Goal: Transaction & Acquisition: Download file/media

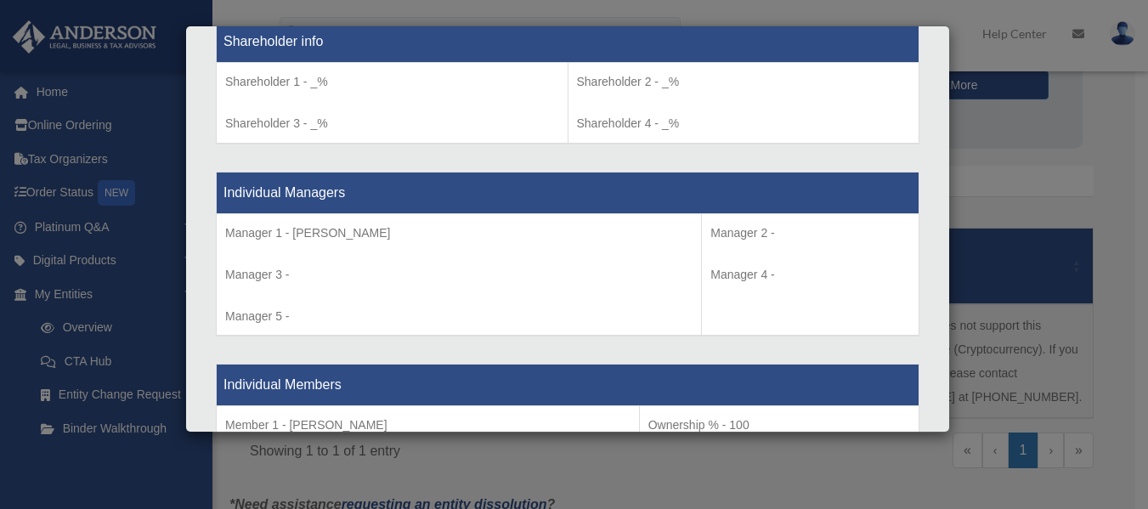
scroll to position [1449, 0]
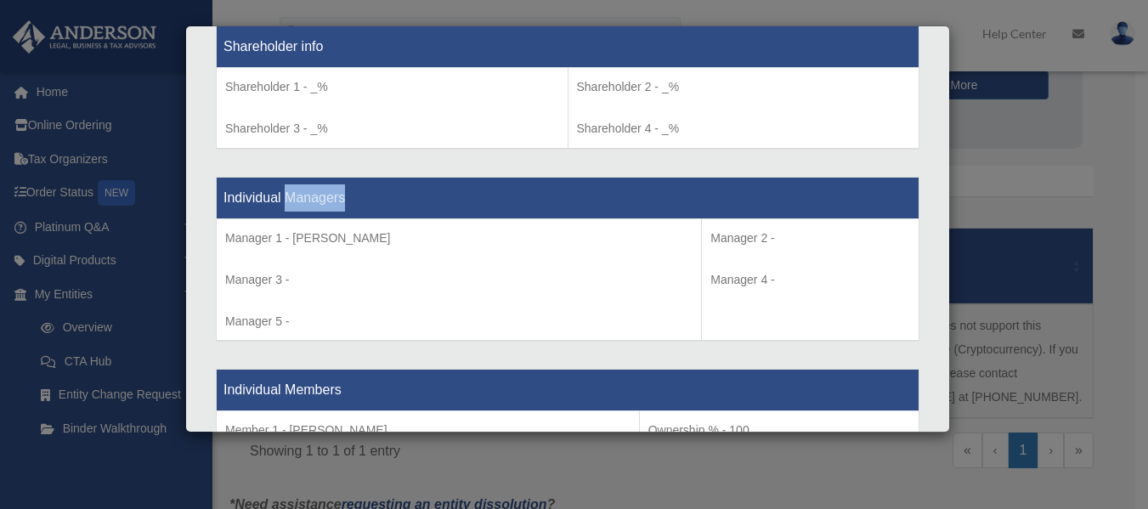
drag, startPoint x: 286, startPoint y: 199, endPoint x: 347, endPoint y: 211, distance: 62.4
click at [347, 211] on th "Individual Managers" at bounding box center [568, 198] width 703 height 42
click at [356, 194] on th "Individual Managers" at bounding box center [568, 198] width 703 height 42
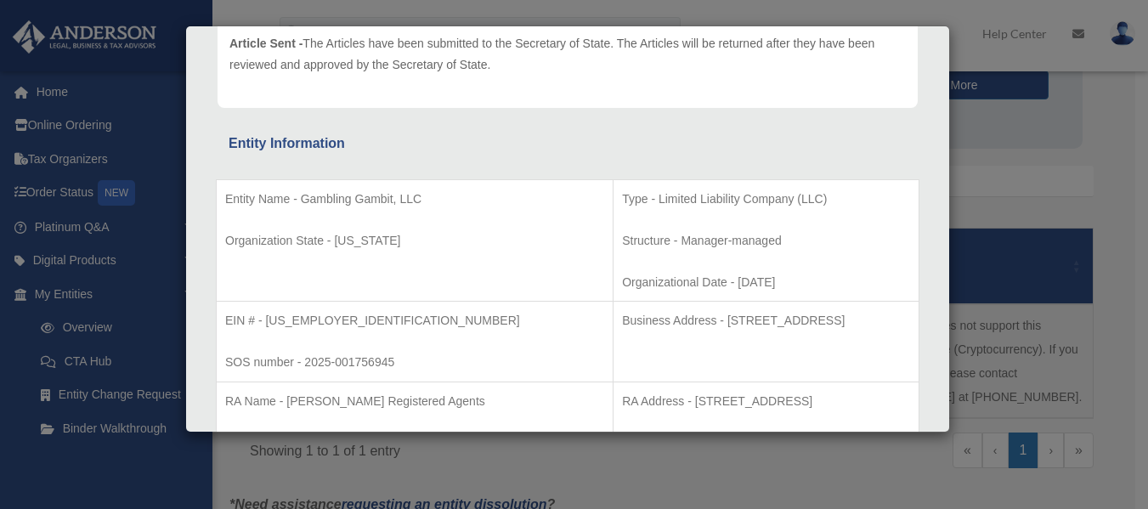
scroll to position [0, 0]
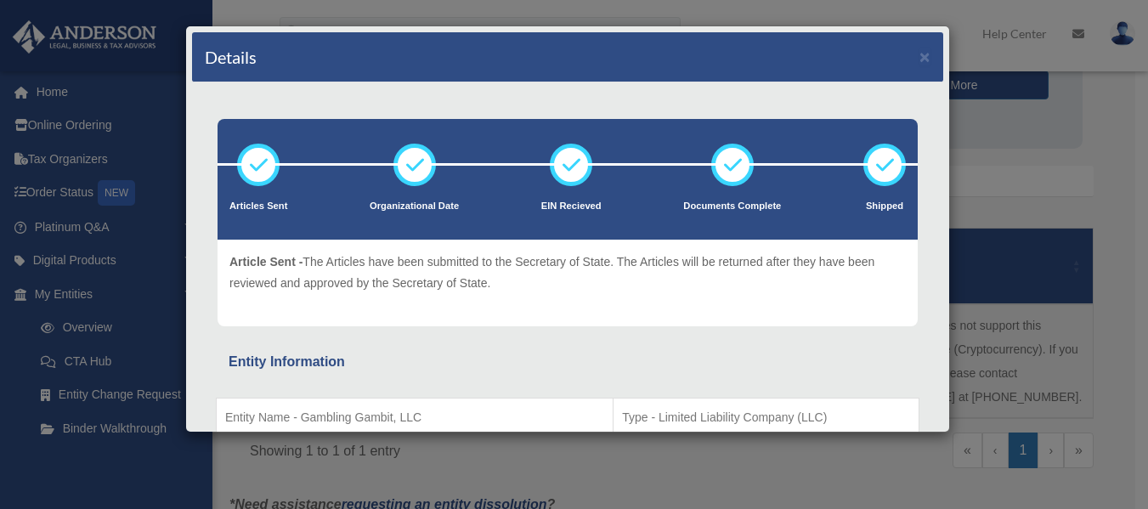
click at [1103, 114] on div "Details × Articles Sent Organizational Date" at bounding box center [574, 254] width 1148 height 509
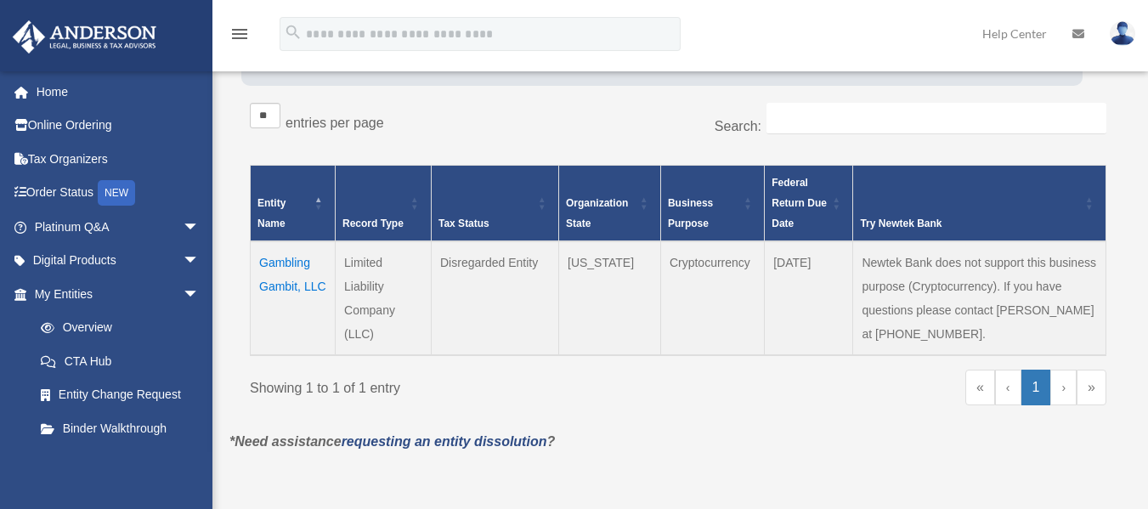
scroll to position [265, 0]
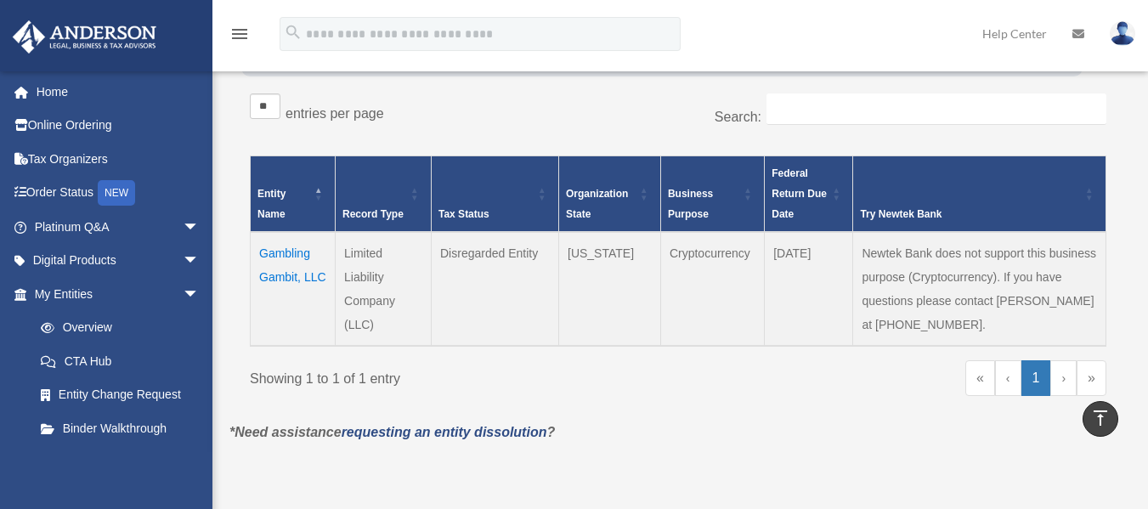
click at [287, 275] on td "Gambling Gambit, LLC" at bounding box center [293, 289] width 85 height 114
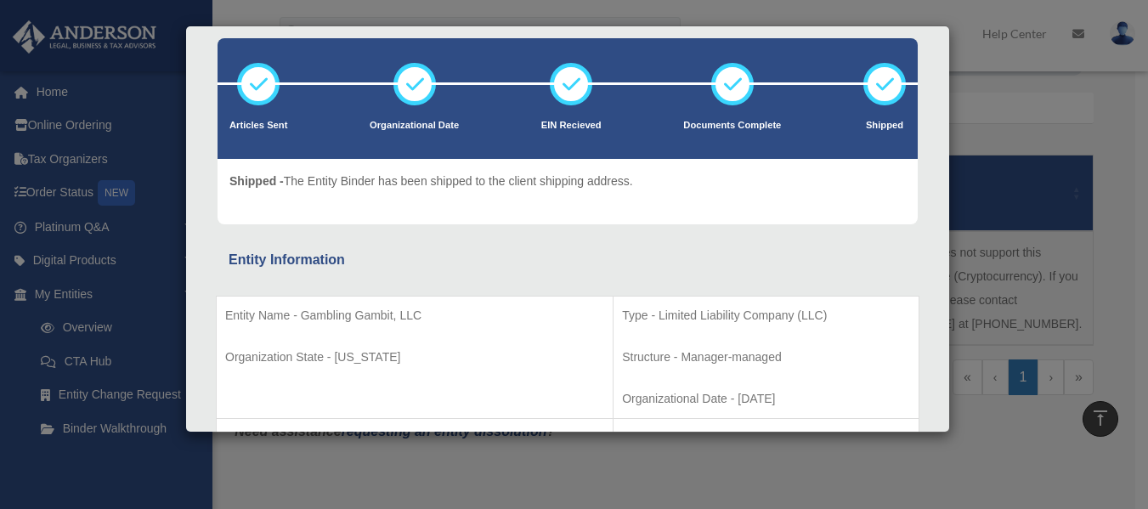
scroll to position [55, 0]
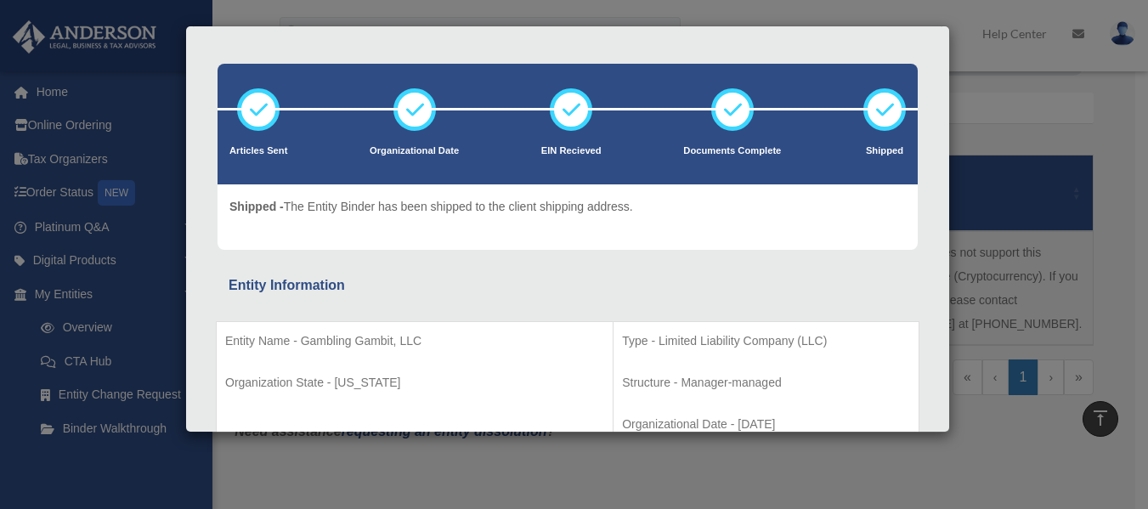
click at [1036, 128] on div "Details × Articles Sent Organizational Date" at bounding box center [574, 254] width 1148 height 509
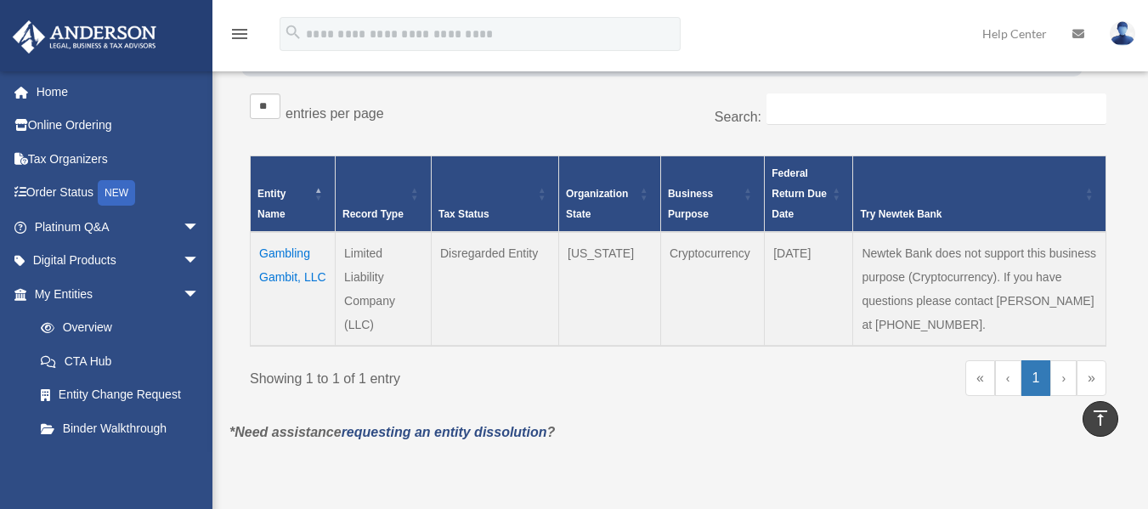
scroll to position [262, 0]
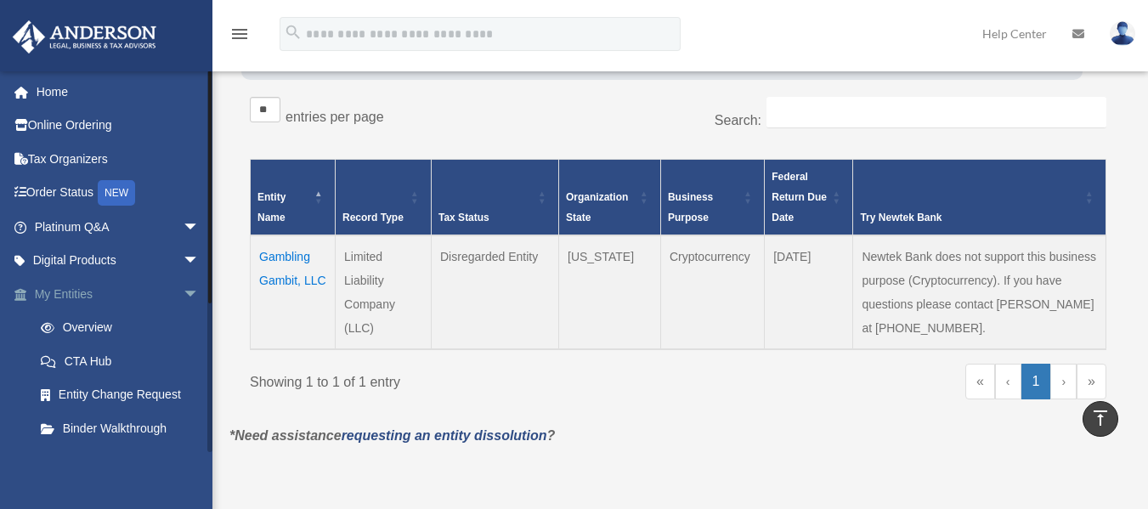
click at [105, 291] on link "My Entities arrow_drop_down" at bounding box center [118, 294] width 213 height 34
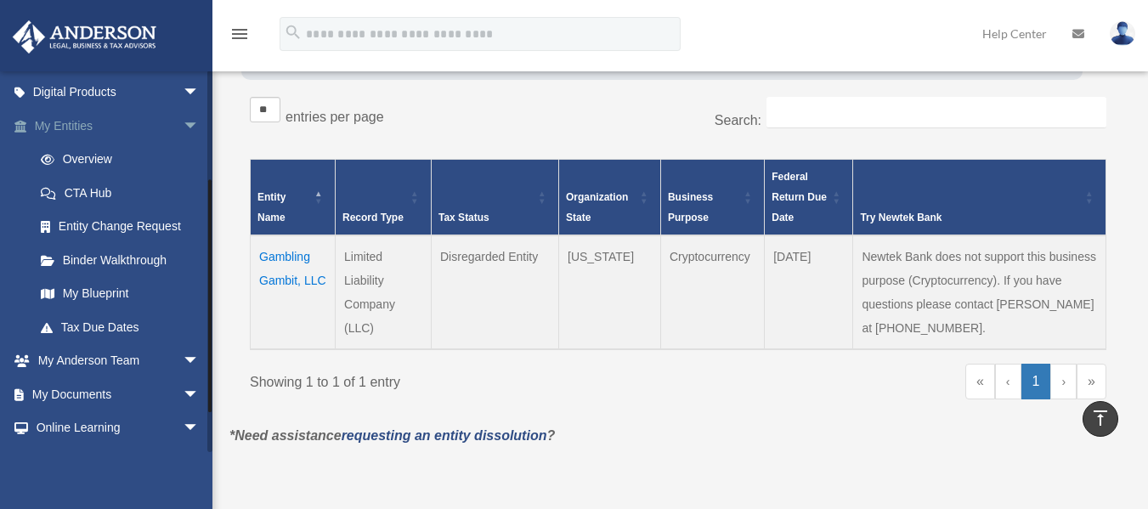
scroll to position [170, 0]
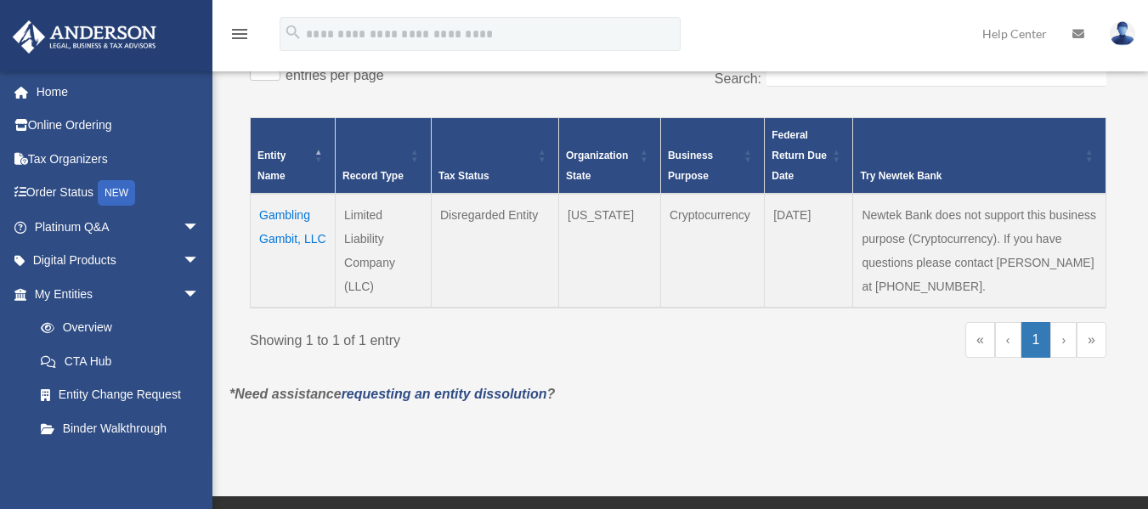
scroll to position [306, 0]
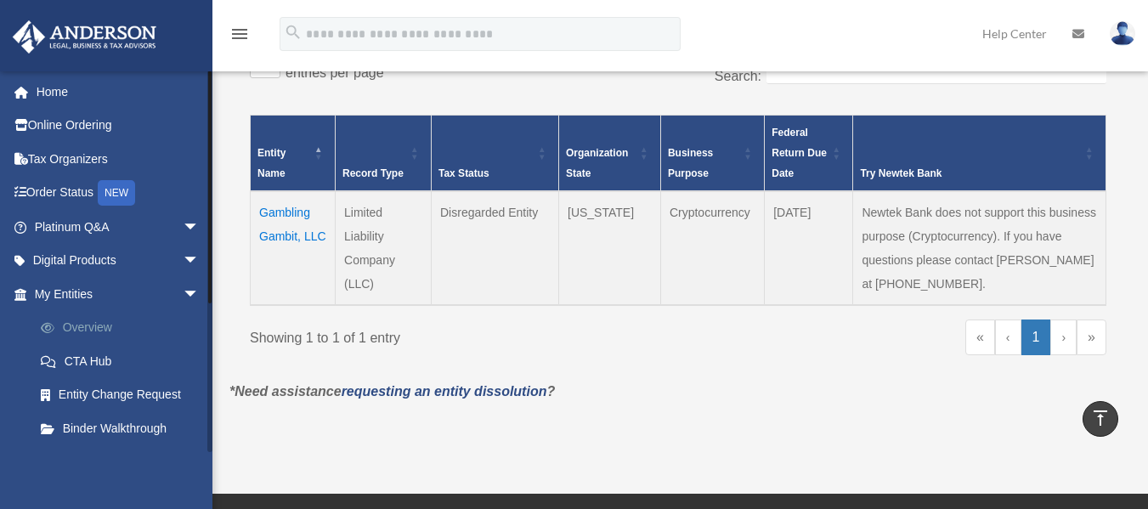
click at [156, 330] on link "Overview" at bounding box center [124, 328] width 201 height 34
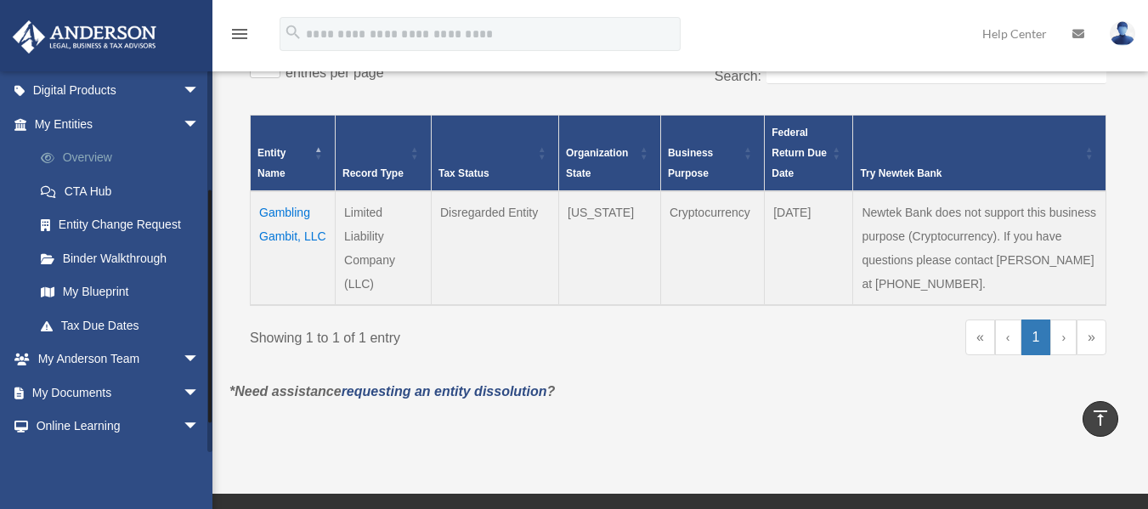
scroll to position [201, 0]
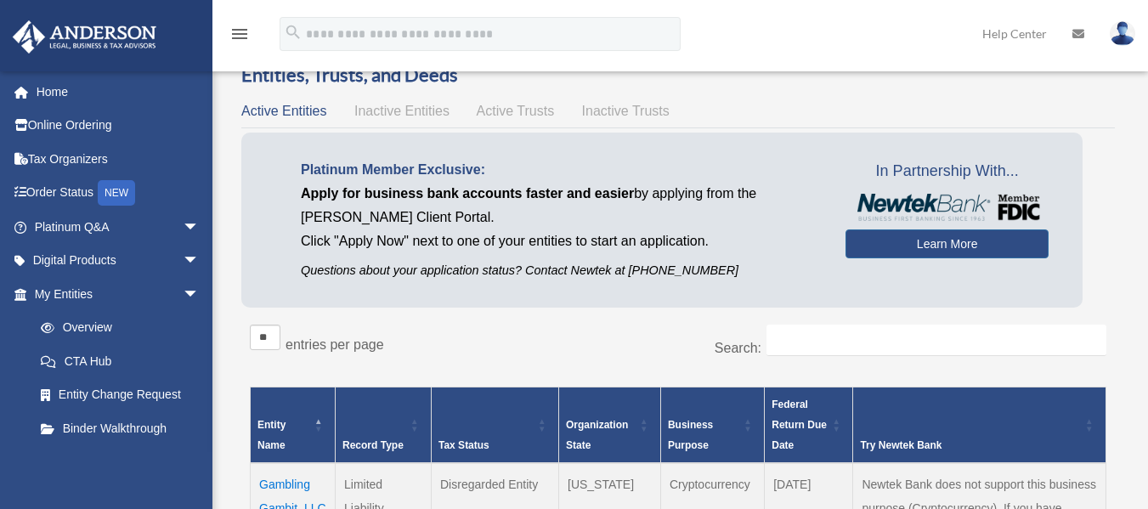
scroll to position [68, 0]
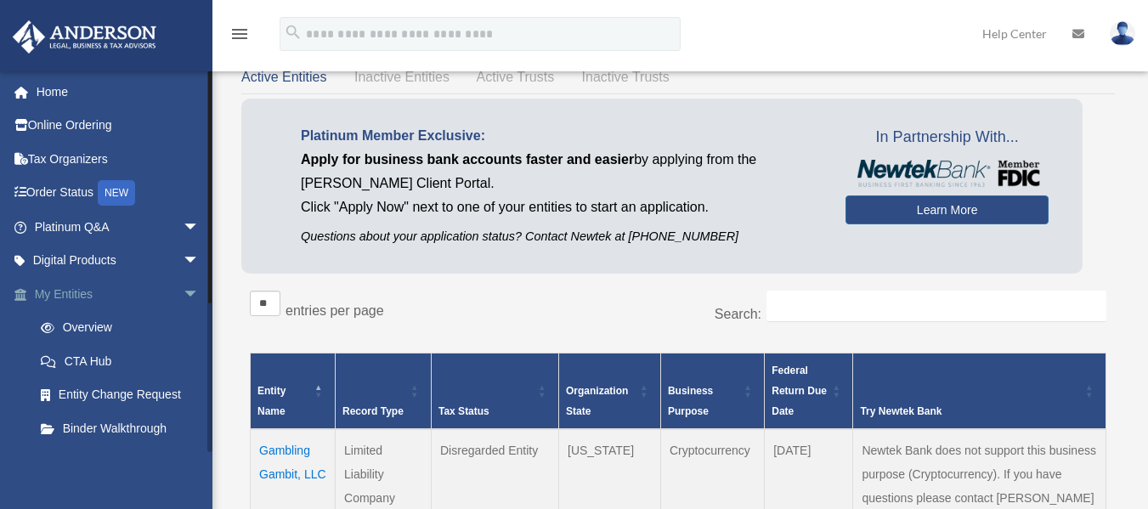
click at [183, 295] on span "arrow_drop_down" at bounding box center [200, 294] width 34 height 35
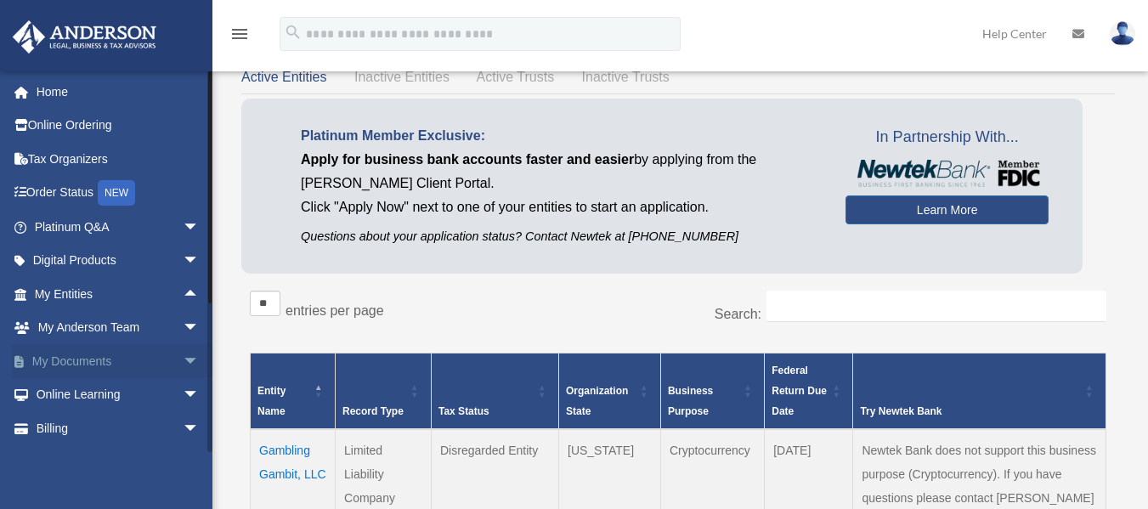
click at [183, 354] on span "arrow_drop_down" at bounding box center [200, 361] width 34 height 35
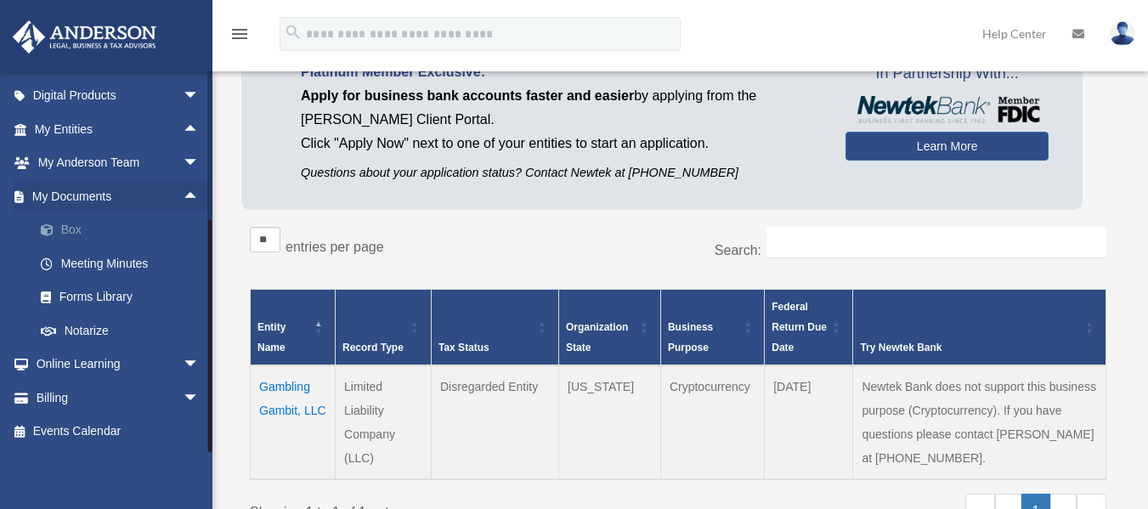
scroll to position [136, 0]
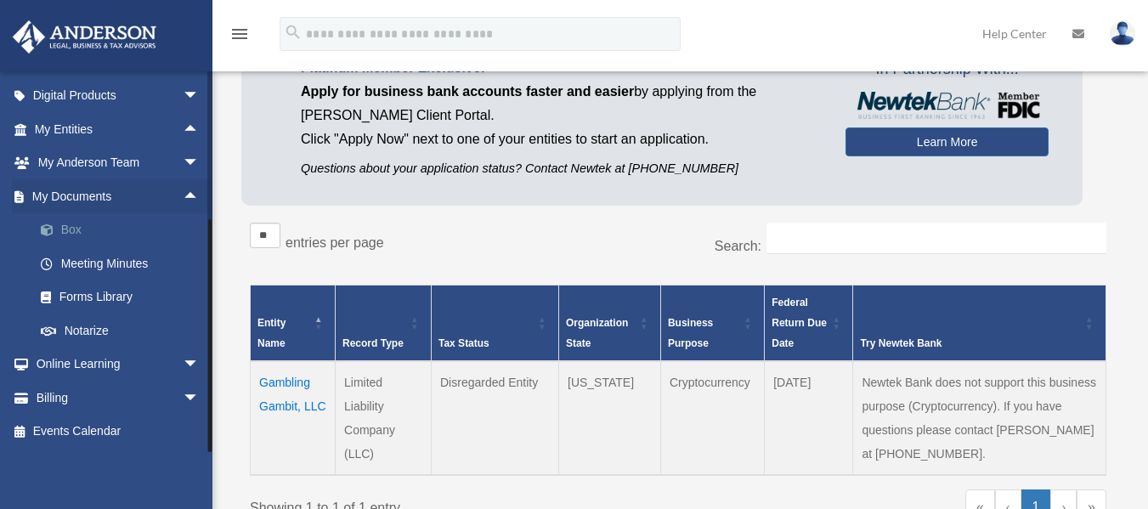
click at [59, 228] on span at bounding box center [55, 230] width 11 height 12
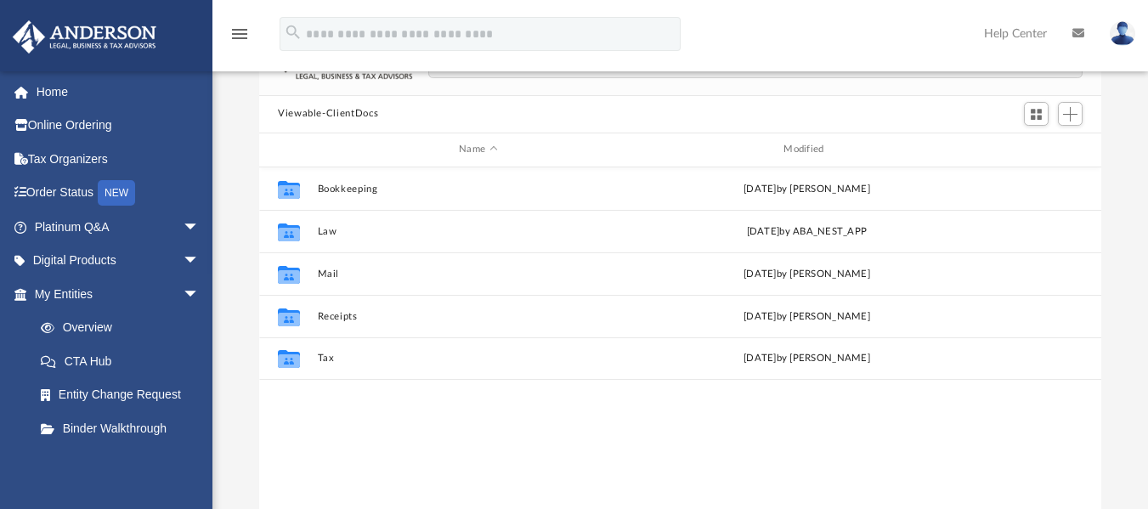
scroll to position [118, 0]
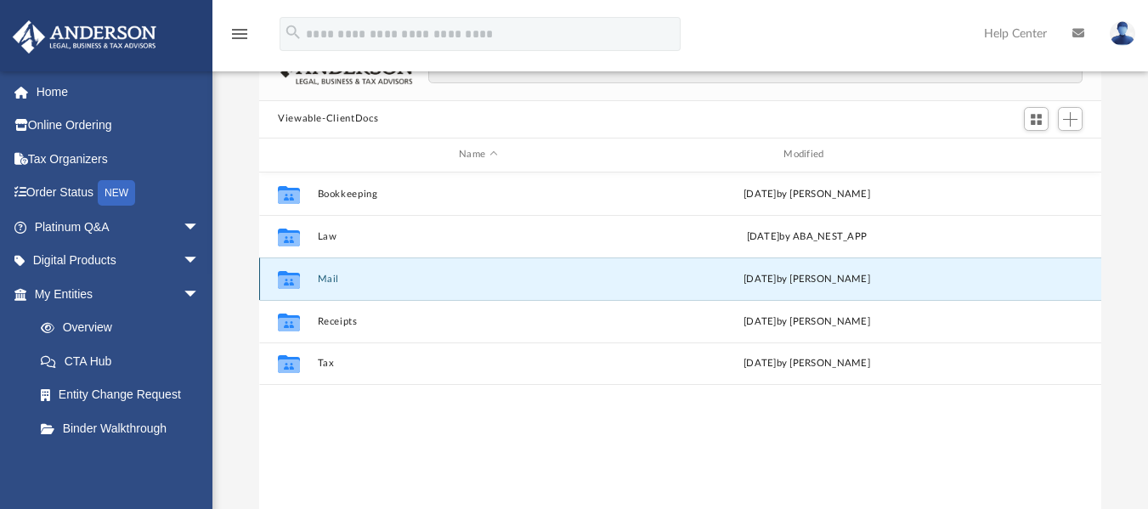
click at [323, 278] on button "Mail" at bounding box center [478, 278] width 321 height 11
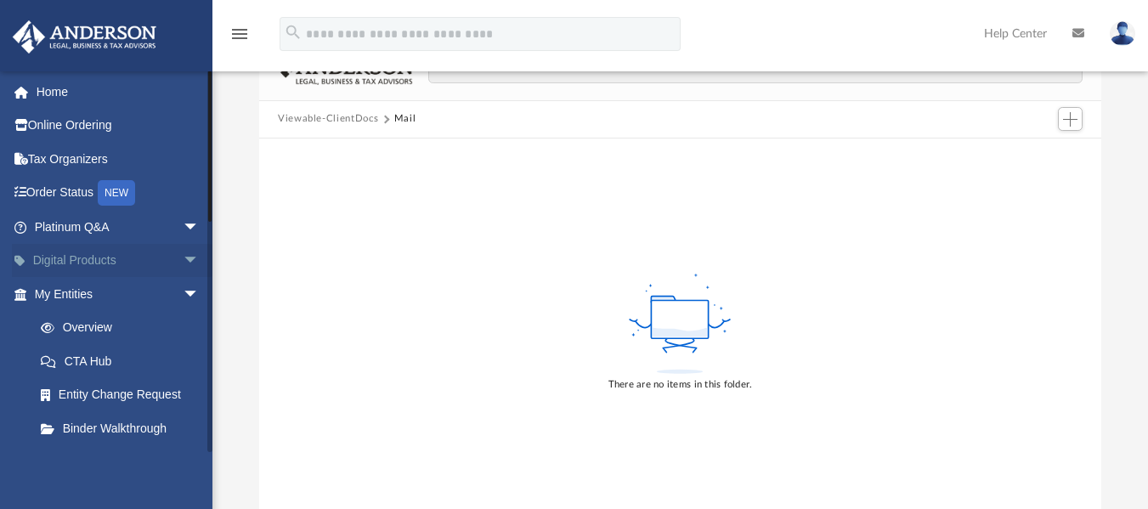
click at [183, 263] on span "arrow_drop_down" at bounding box center [200, 261] width 34 height 35
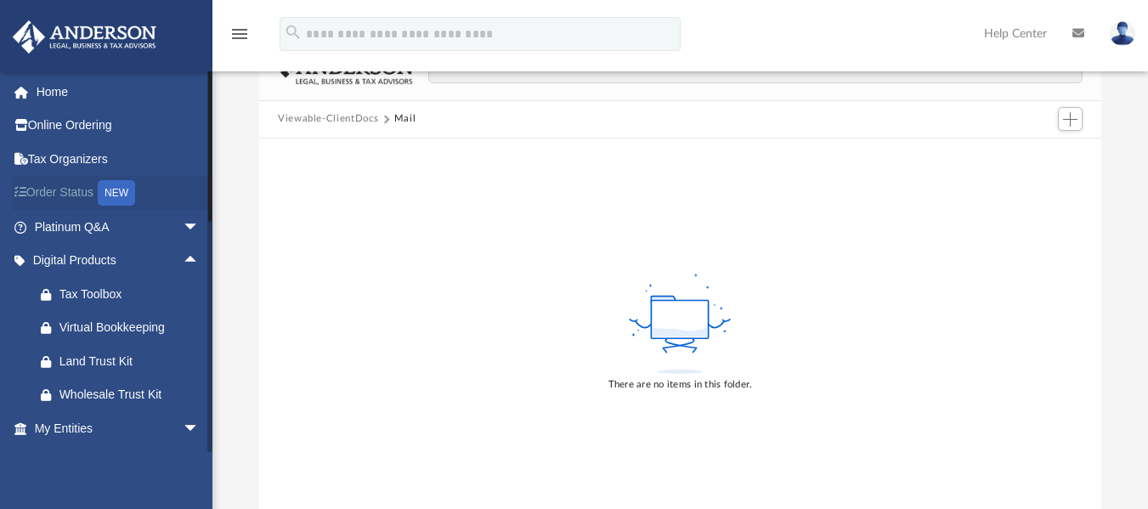
click at [86, 196] on link "Order Status NEW" at bounding box center [118, 193] width 213 height 35
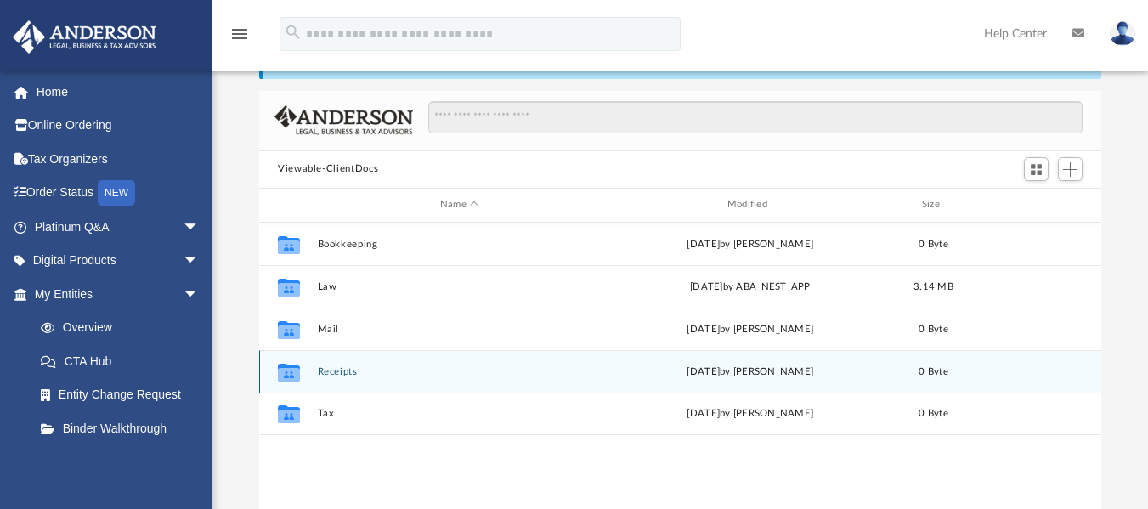
scroll to position [374, 830]
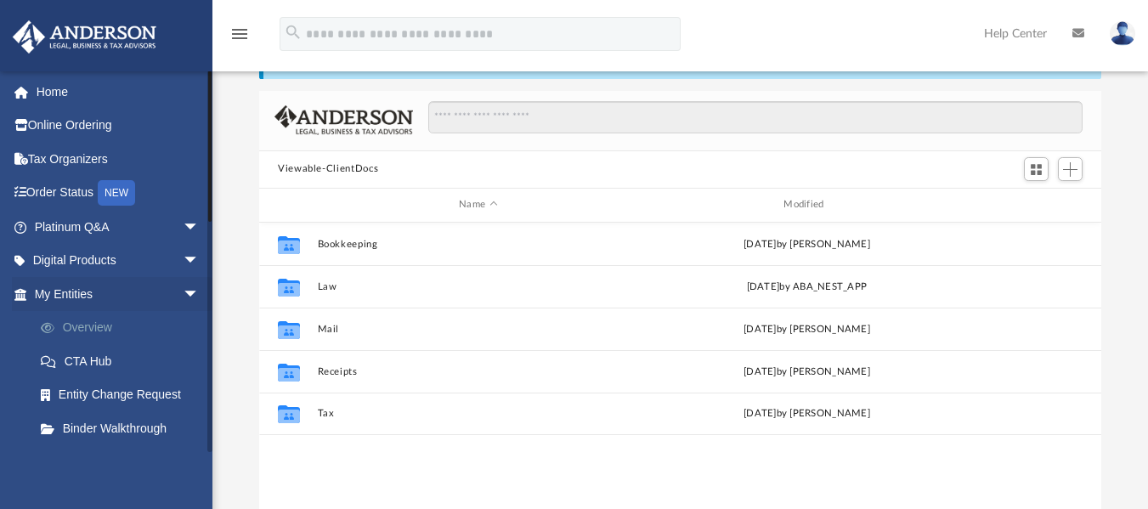
click at [109, 326] on link "Overview" at bounding box center [124, 328] width 201 height 34
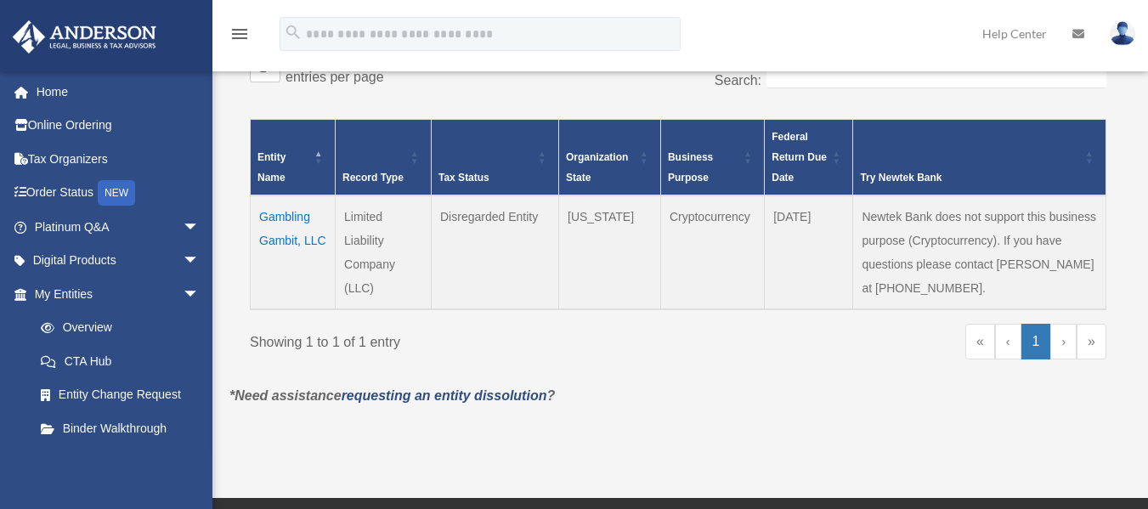
scroll to position [303, 0]
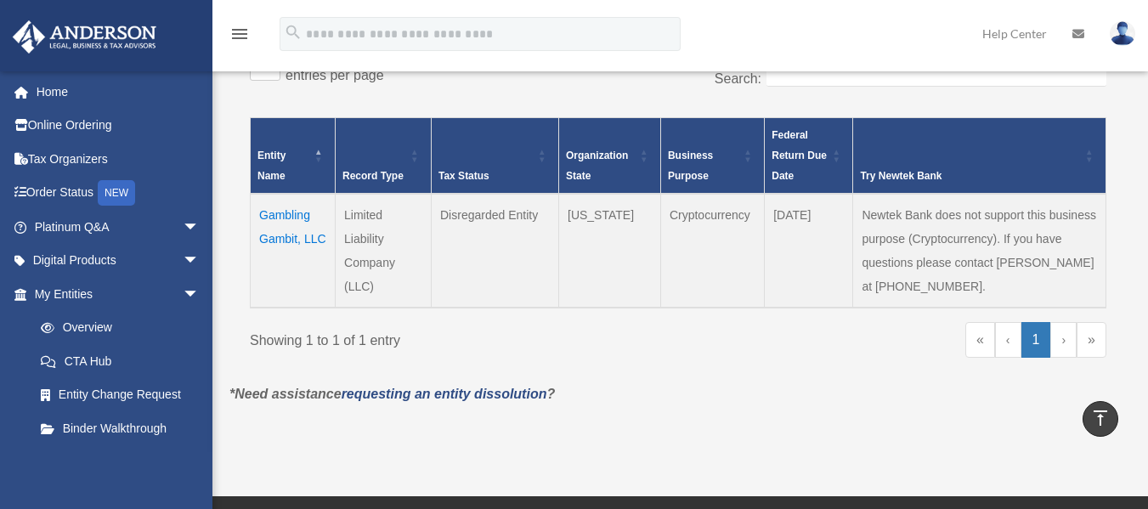
click at [277, 229] on td "Gambling Gambit, LLC" at bounding box center [293, 251] width 85 height 114
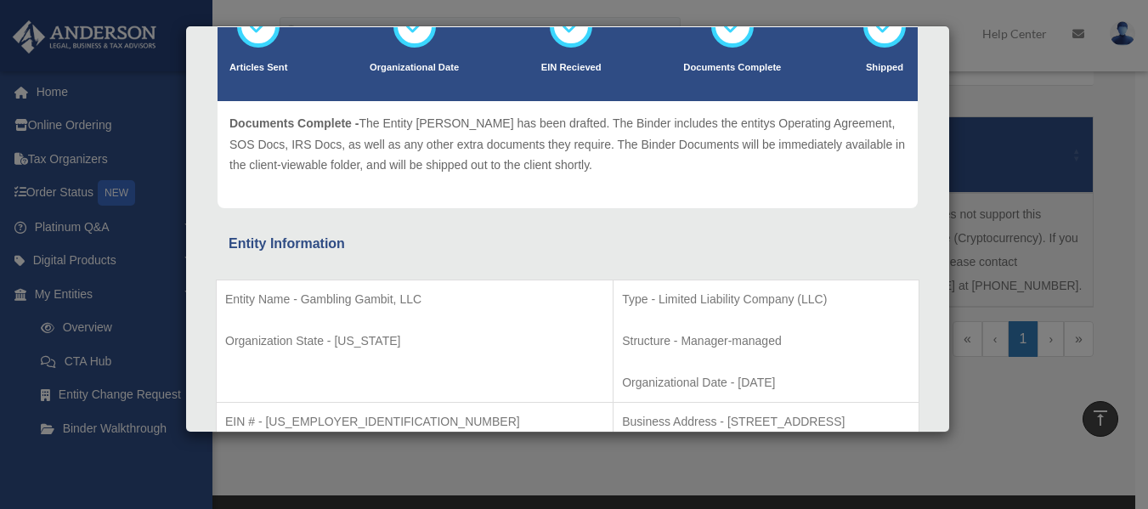
scroll to position [0, 0]
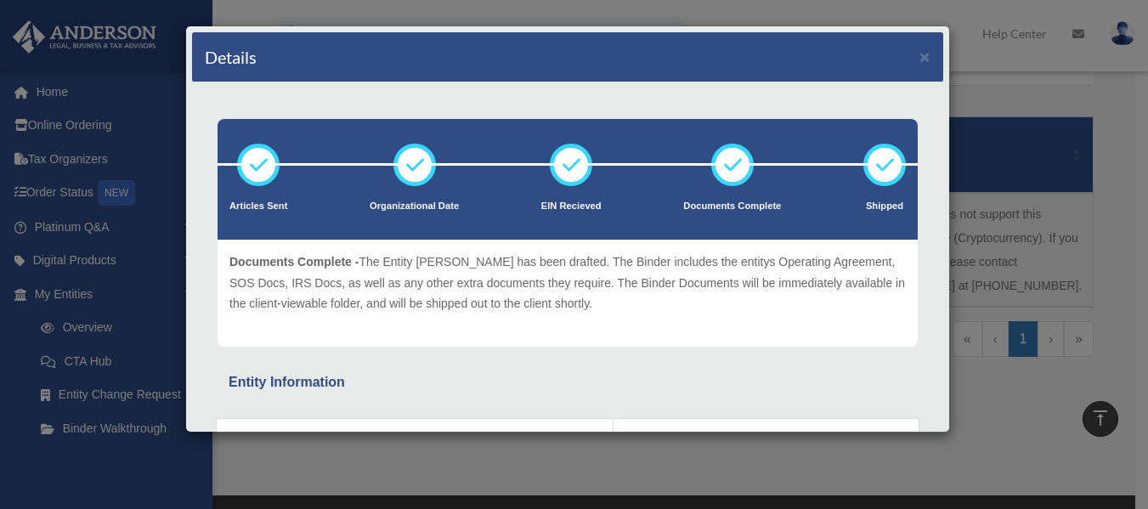
click at [1071, 82] on div "Details × Articles Sent Organizational Date" at bounding box center [574, 254] width 1148 height 509
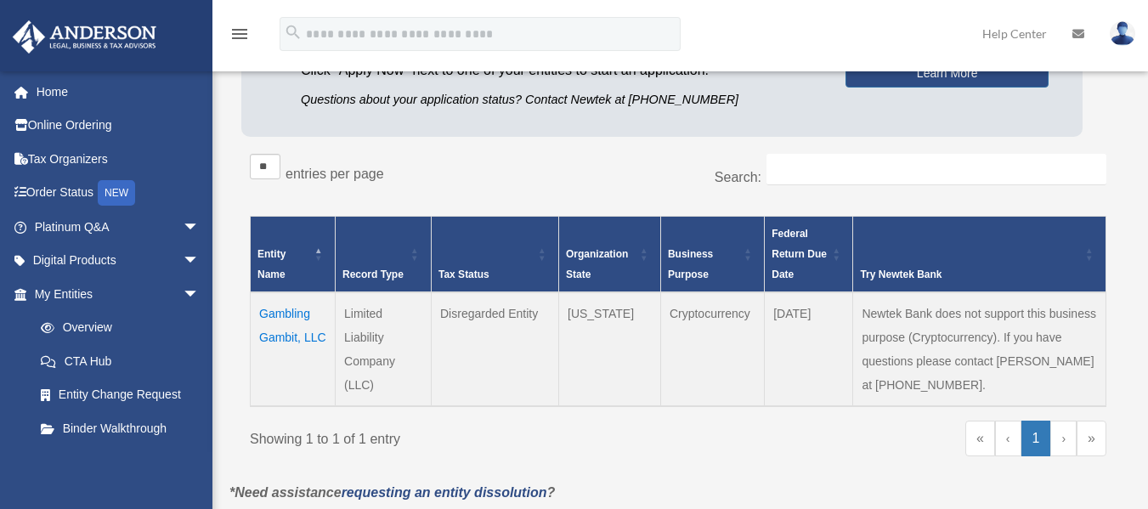
scroll to position [217, 0]
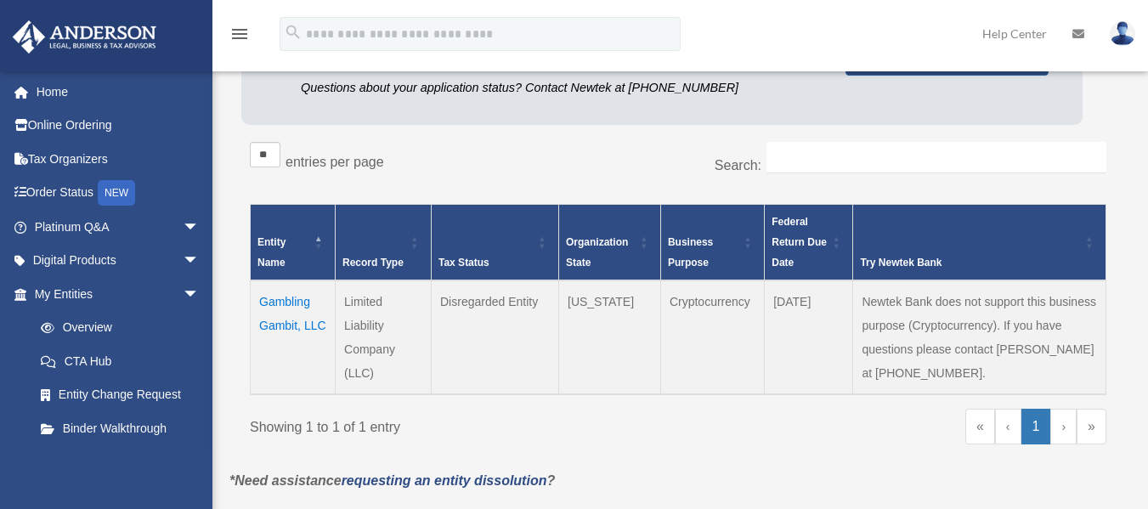
click at [266, 313] on td "Gambling Gambit, LLC" at bounding box center [293, 338] width 85 height 114
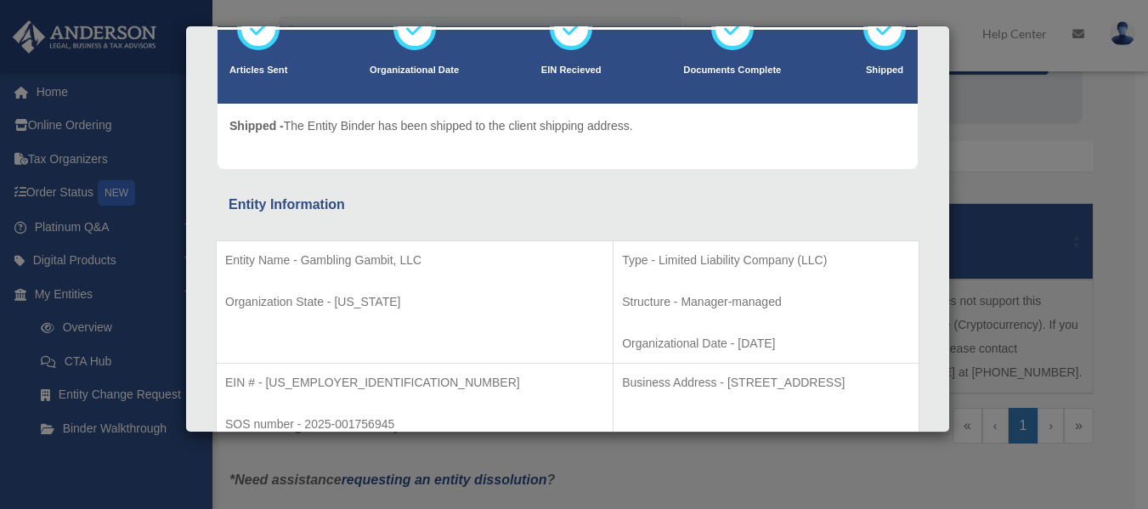
scroll to position [0, 0]
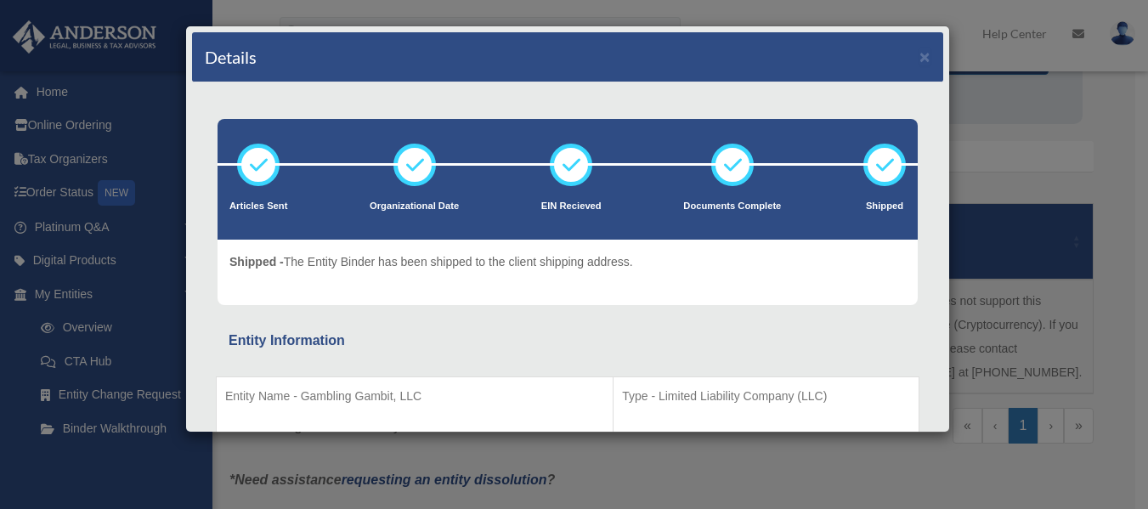
click at [1124, 111] on div "Details × Articles Sent Organizational Date" at bounding box center [574, 254] width 1148 height 509
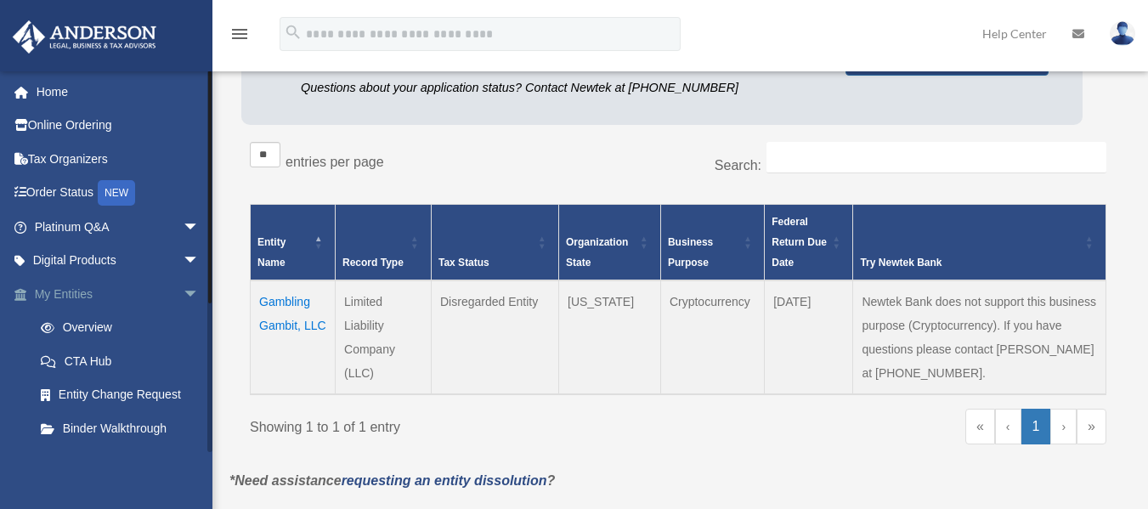
click at [183, 286] on span "arrow_drop_down" at bounding box center [200, 294] width 34 height 35
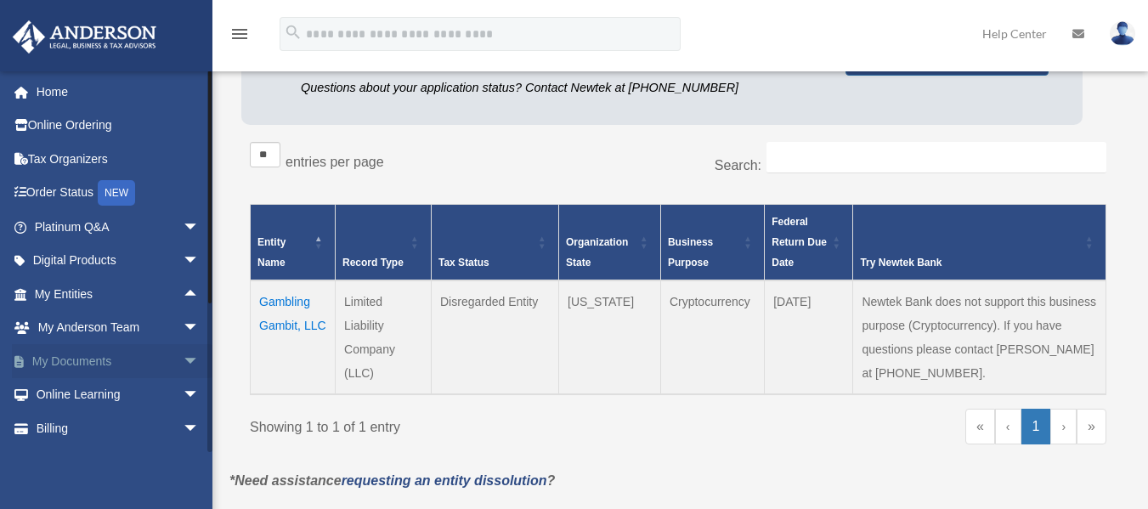
click at [183, 362] on span "arrow_drop_down" at bounding box center [200, 361] width 34 height 35
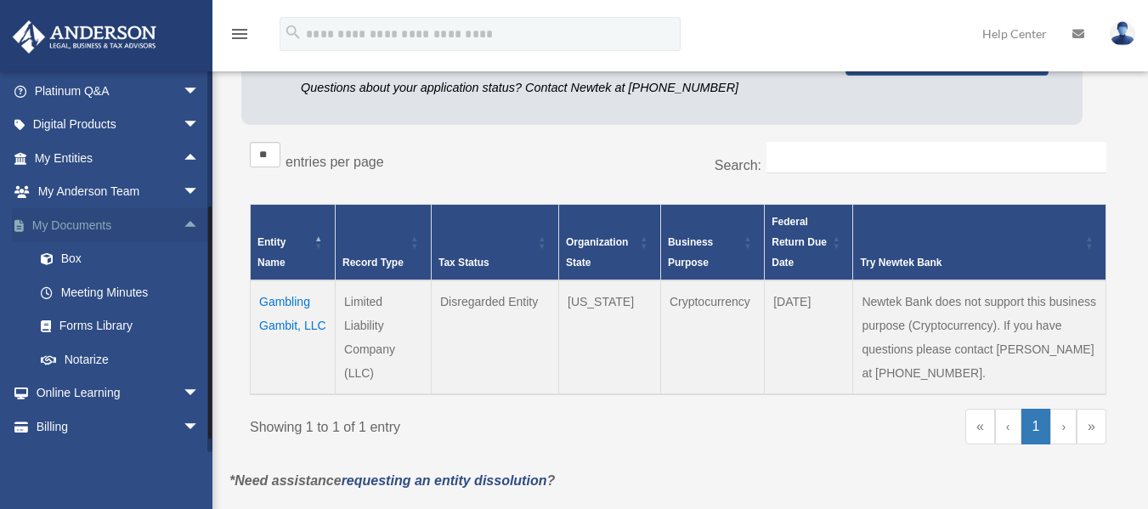
scroll to position [165, 0]
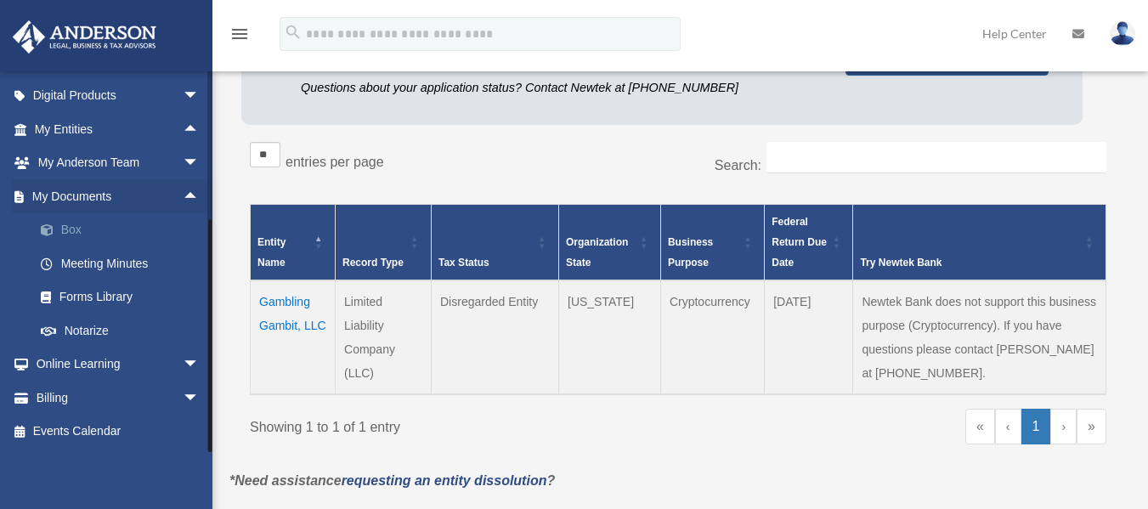
click at [65, 224] on link "Box" at bounding box center [124, 230] width 201 height 34
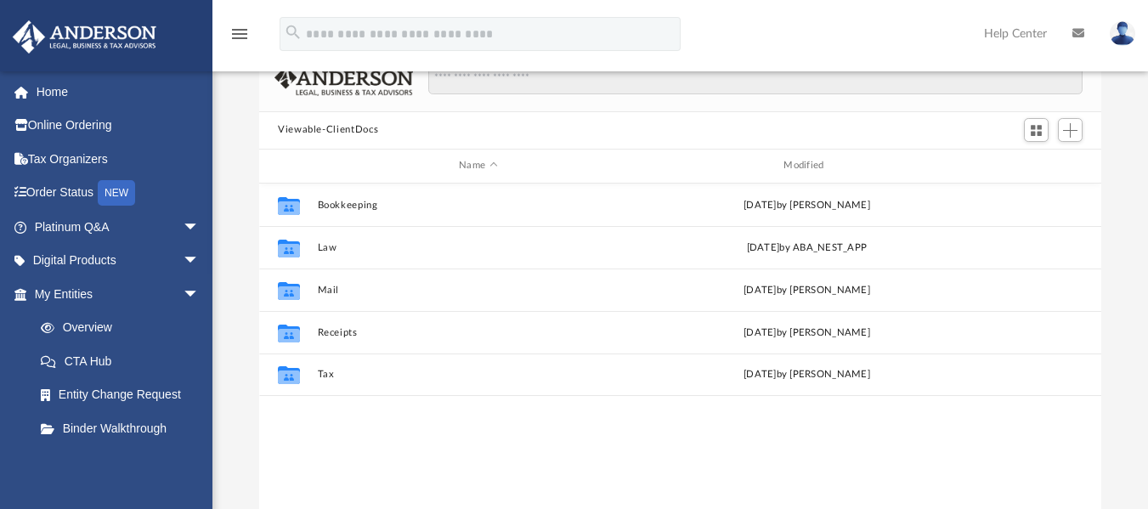
scroll to position [110, 0]
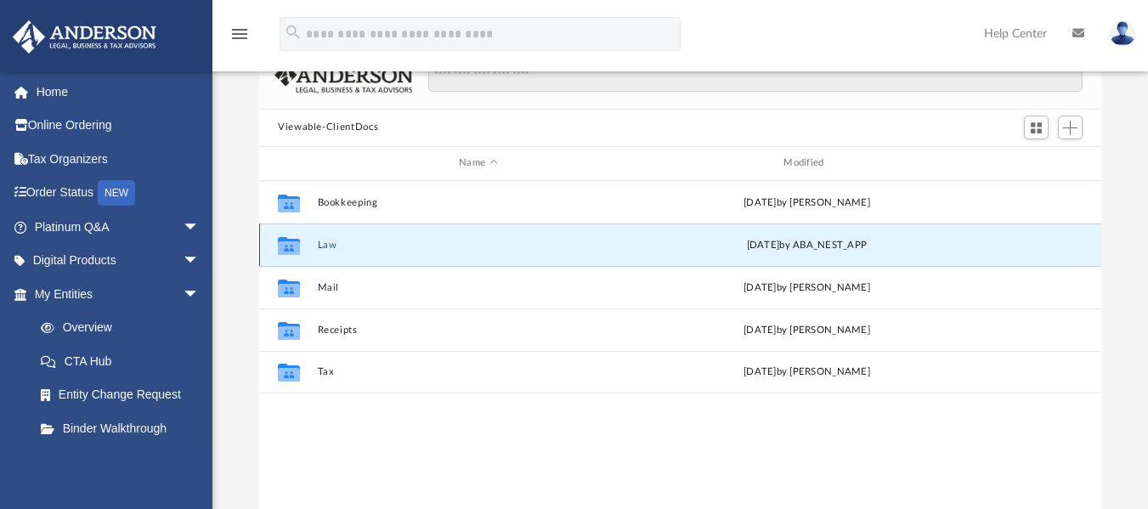
click at [344, 247] on button "Law" at bounding box center [478, 244] width 321 height 11
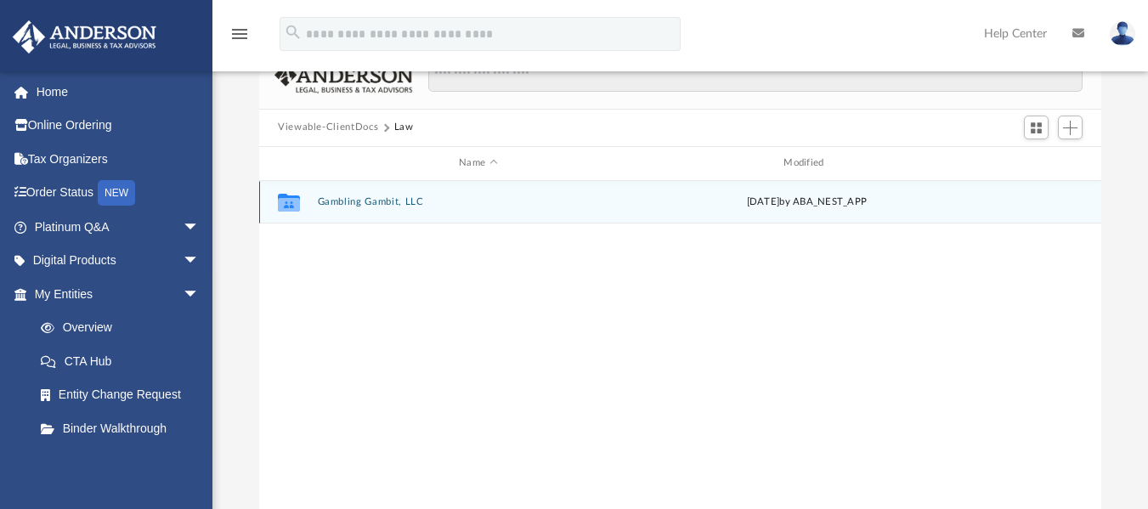
click at [388, 202] on button "Gambling Gambit, LLC" at bounding box center [478, 201] width 321 height 11
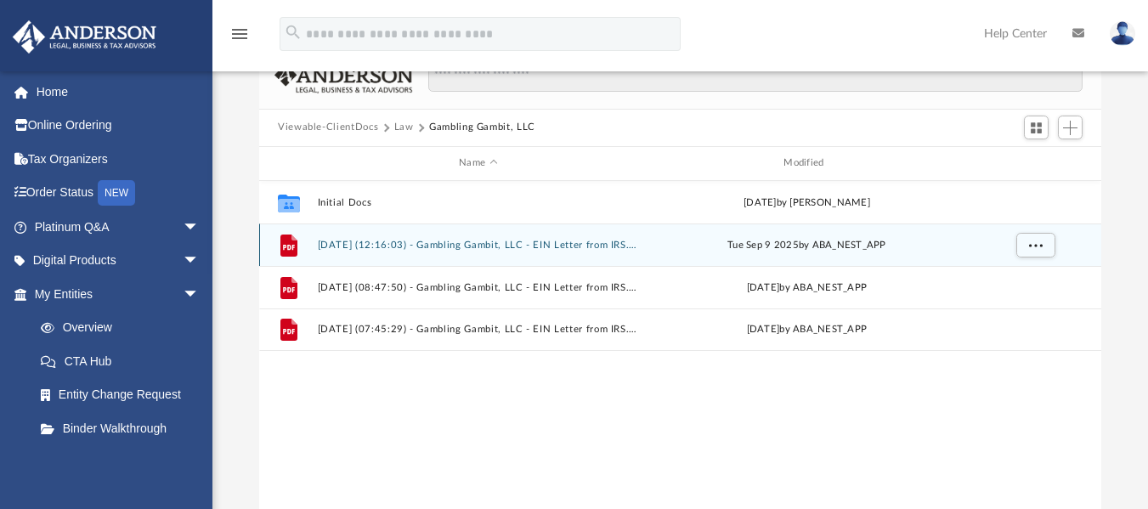
click at [508, 246] on button "[DATE] (12:16:03) - Gambling Gambit, LLC - EIN Letter from IRS.pdf" at bounding box center [478, 244] width 321 height 11
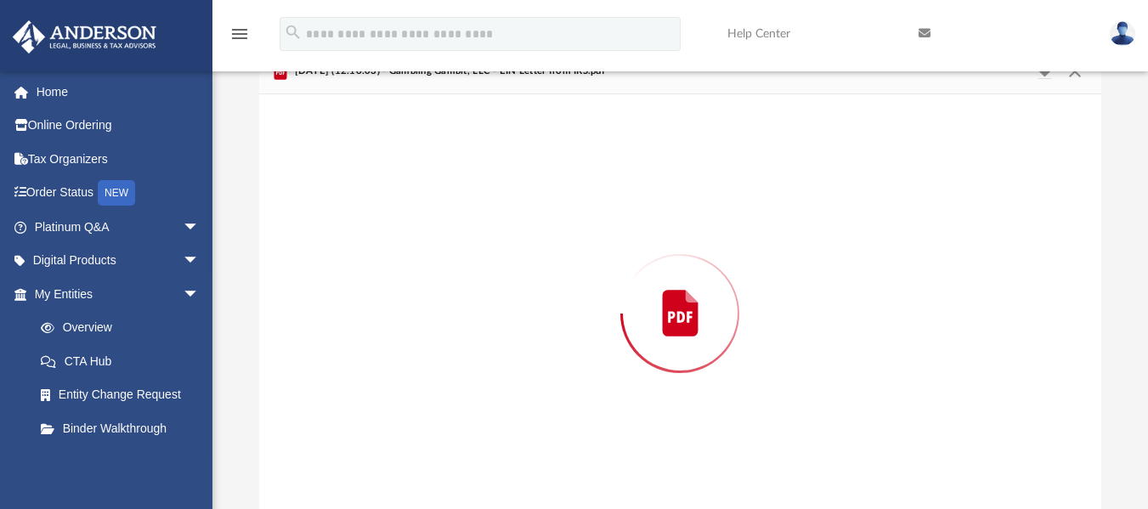
scroll to position [133, 0]
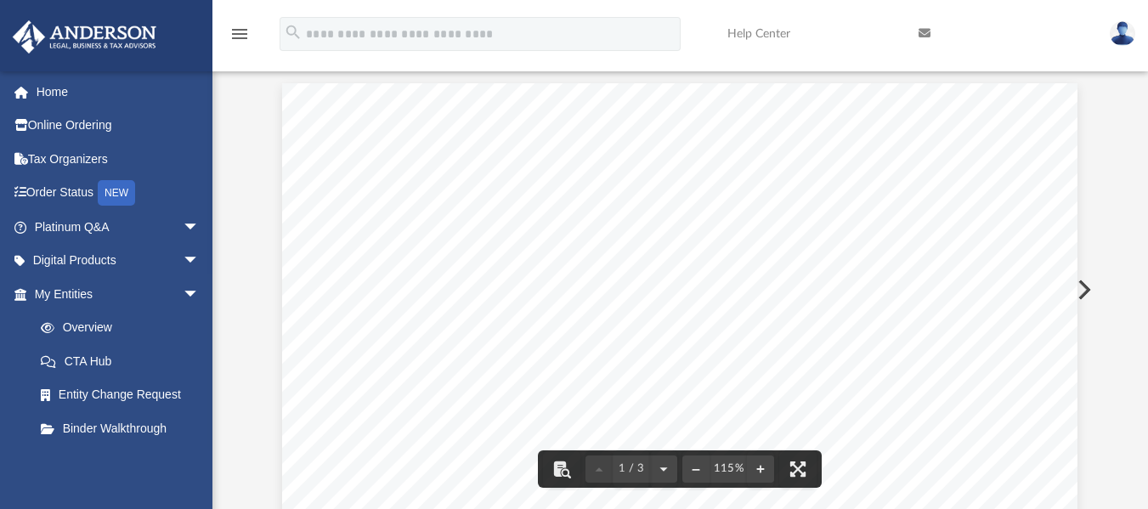
drag, startPoint x: 1098, startPoint y: 124, endPoint x: 1102, endPoint y: 157, distance: 33.3
click at [1102, 157] on div "Difficulty viewing your box folder? You can also access your account directly o…" at bounding box center [681, 237] width 936 height 543
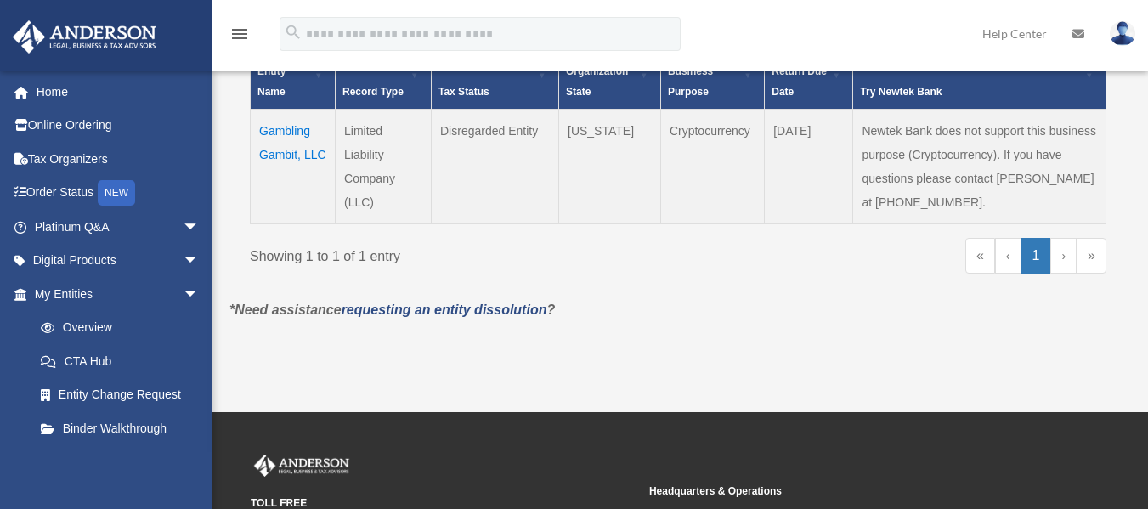
scroll to position [346, 0]
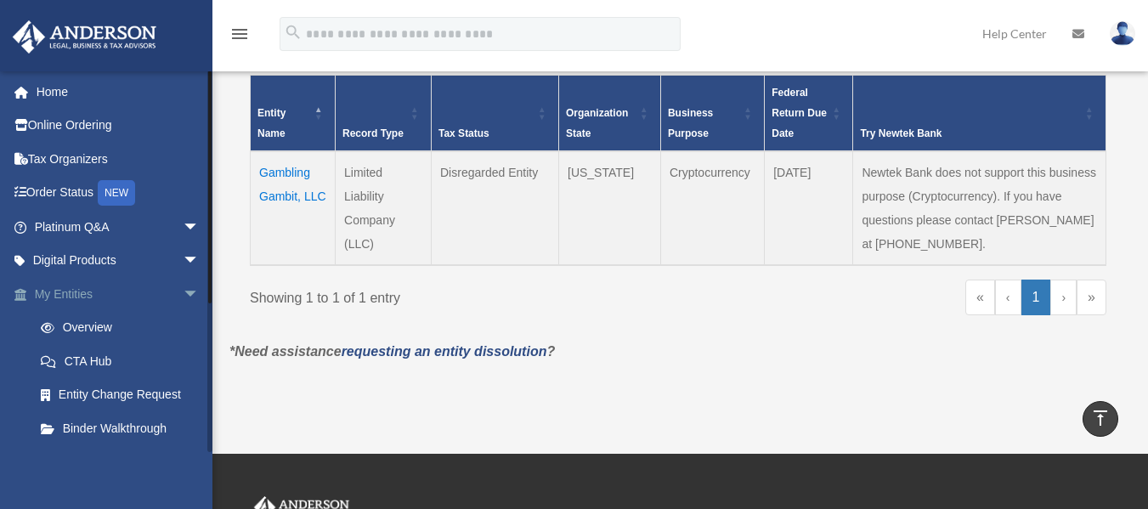
click at [183, 292] on span "arrow_drop_down" at bounding box center [200, 294] width 34 height 35
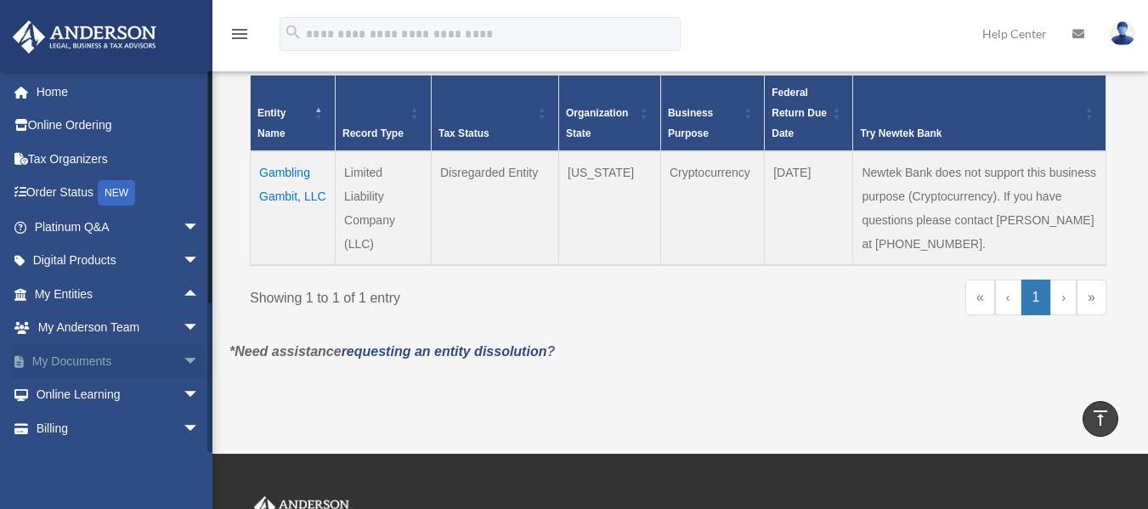
click at [183, 364] on span "arrow_drop_down" at bounding box center [200, 361] width 34 height 35
click at [97, 399] on link "Box" at bounding box center [124, 395] width 201 height 34
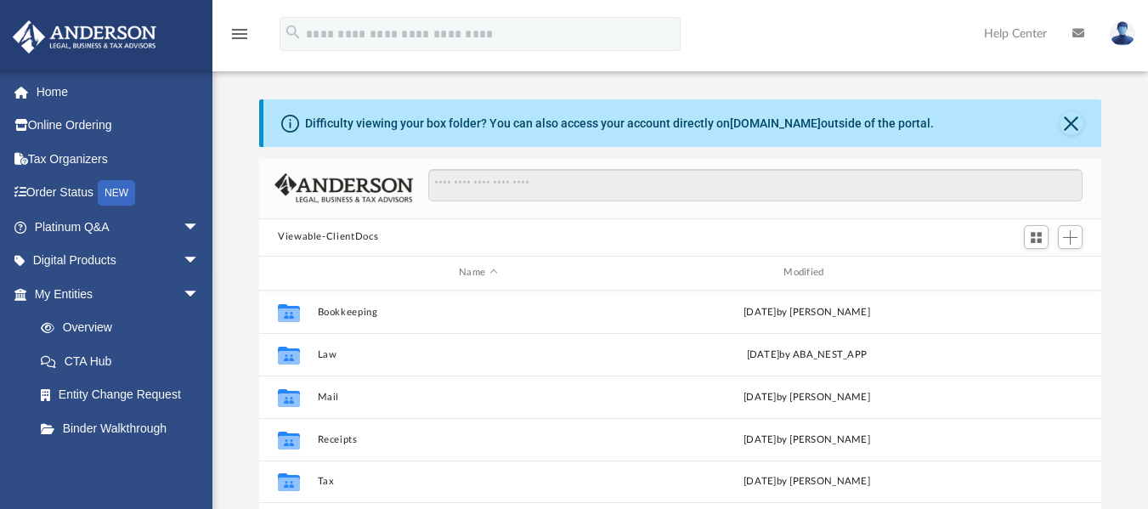
scroll to position [374, 830]
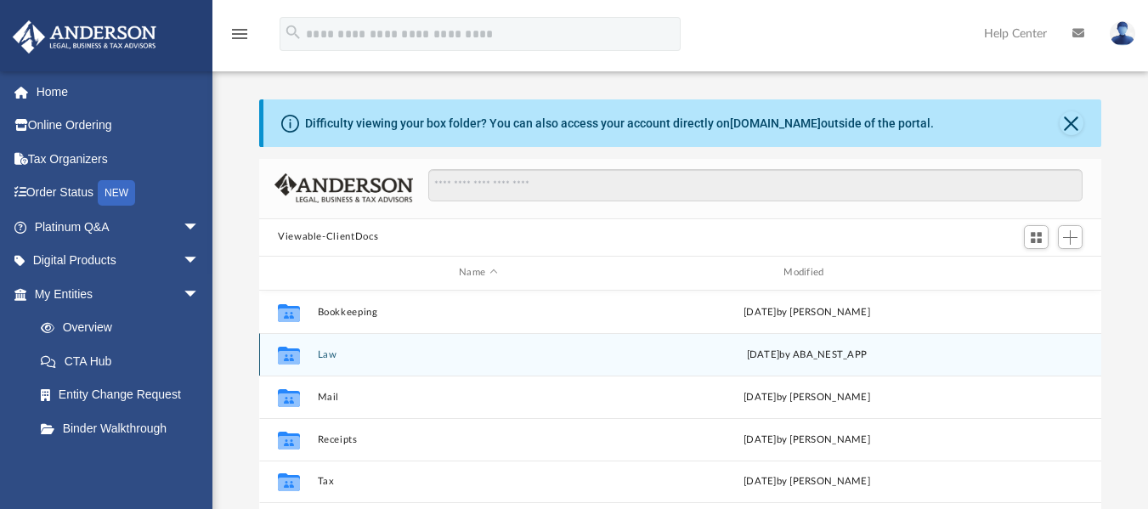
click at [332, 358] on button "Law" at bounding box center [478, 354] width 321 height 11
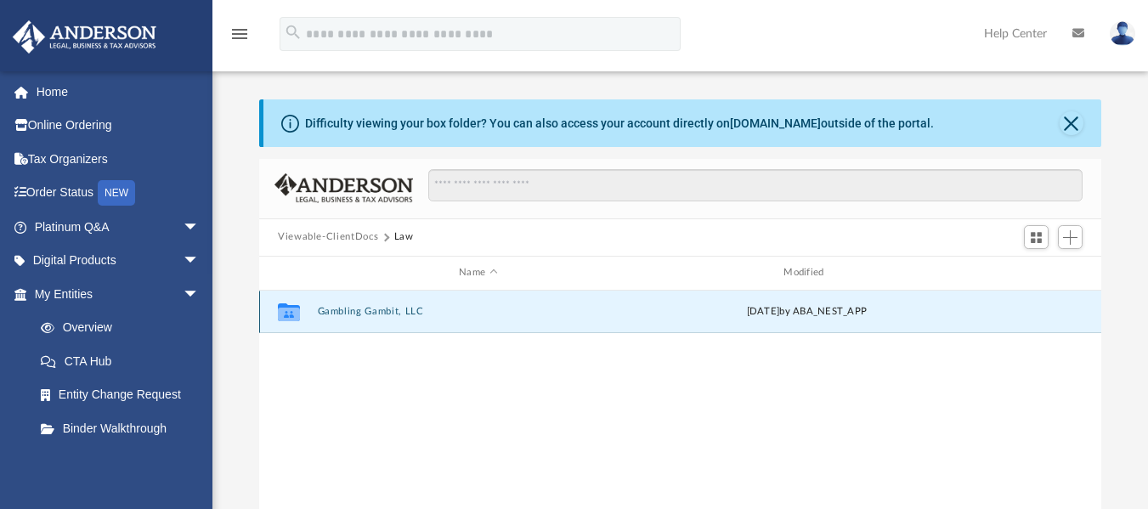
click at [392, 314] on button "Gambling Gambit, LLC" at bounding box center [478, 311] width 321 height 11
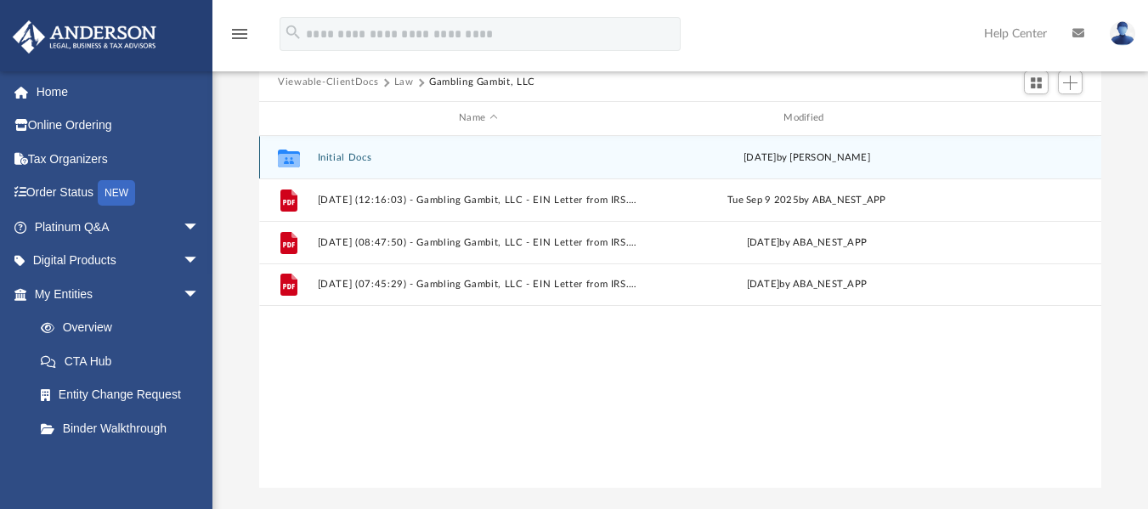
scroll to position [156, 0]
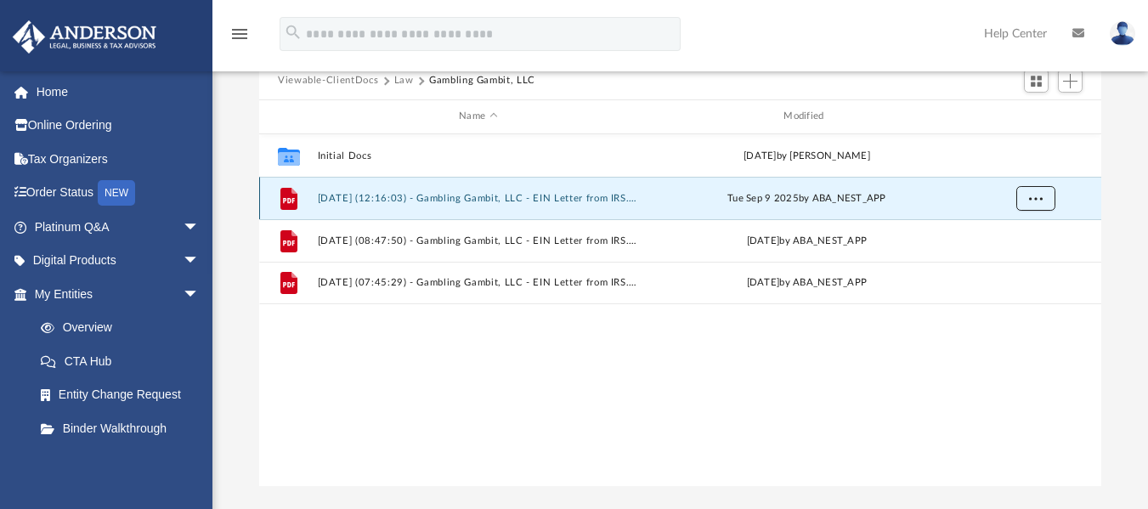
click at [1046, 195] on button "More options" at bounding box center [1036, 198] width 39 height 26
click at [1012, 257] on li "Download" at bounding box center [1020, 260] width 49 height 18
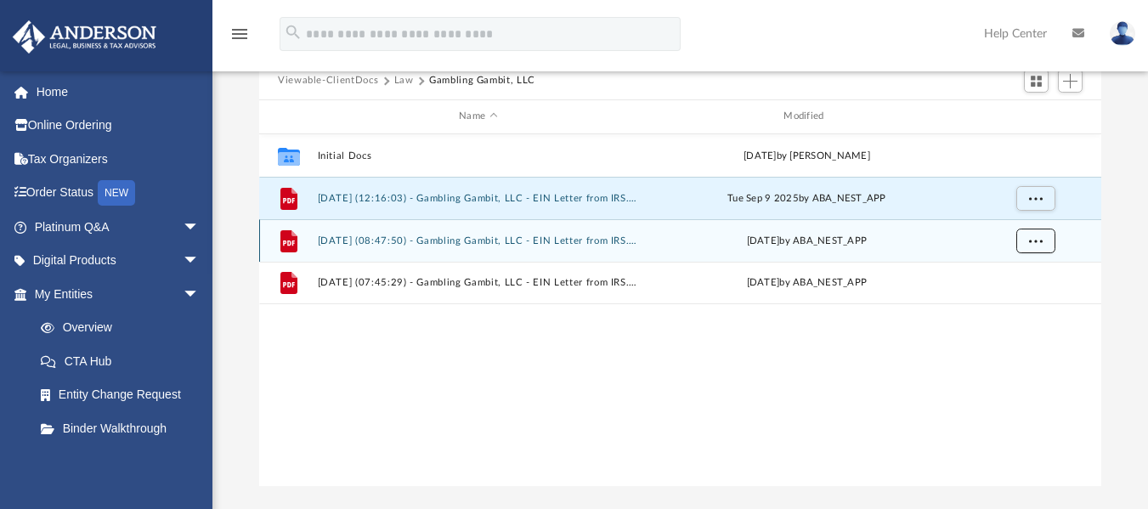
click at [1035, 235] on span "More options" at bounding box center [1036, 239] width 14 height 9
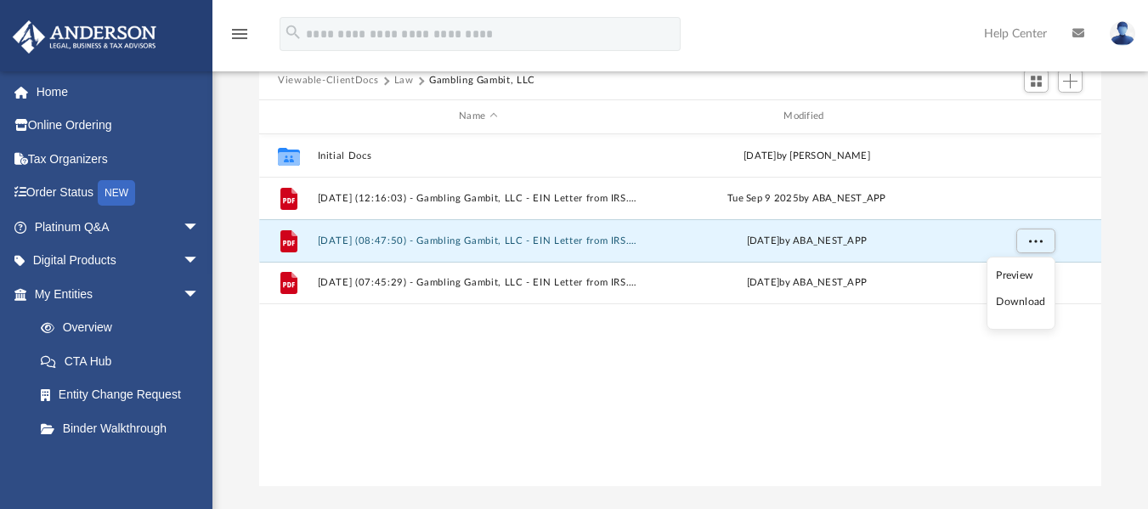
click at [1011, 303] on li "Download" at bounding box center [1020, 302] width 49 height 18
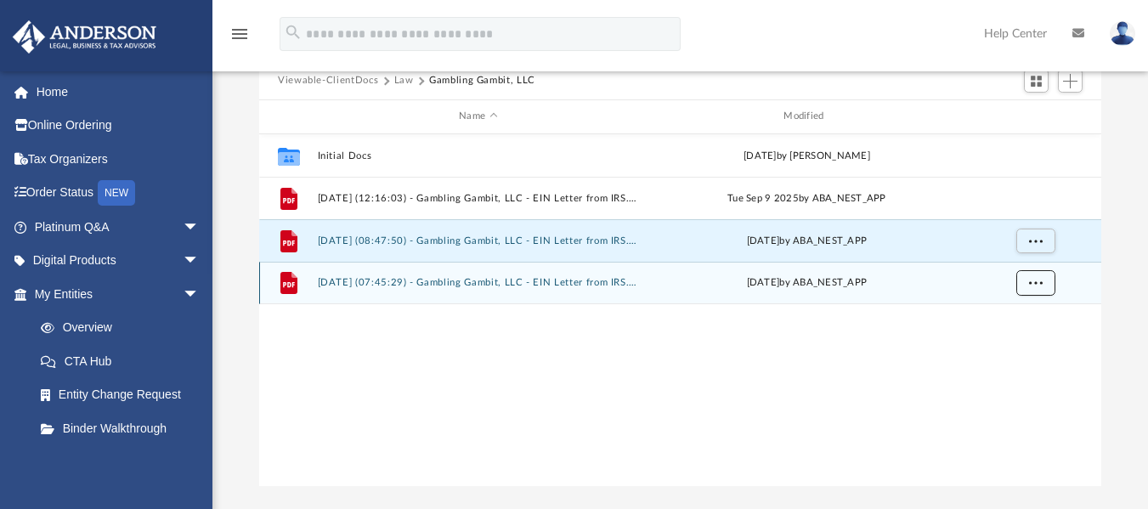
click at [1029, 288] on button "More options" at bounding box center [1036, 283] width 39 height 26
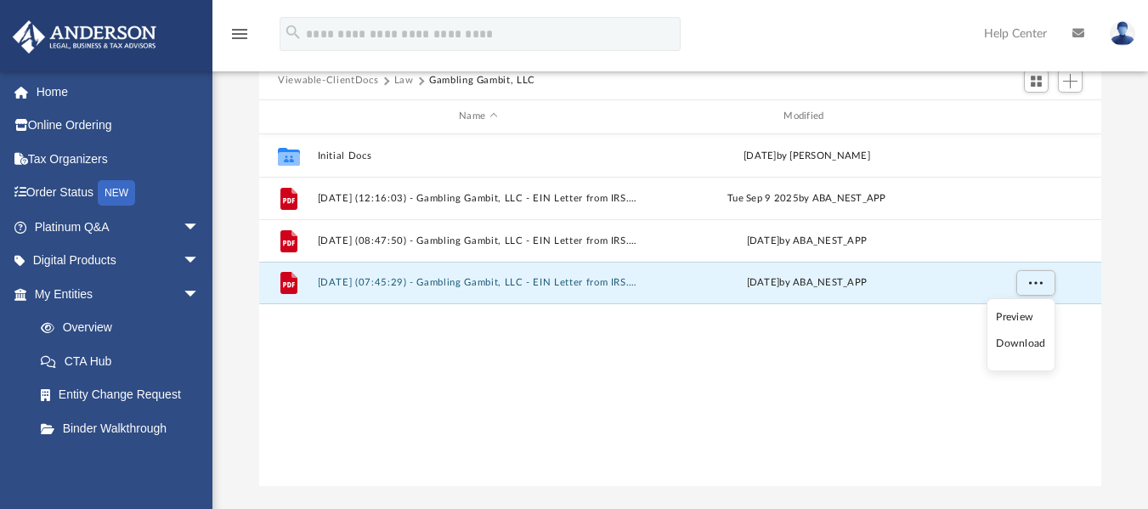
click at [1020, 349] on li "Download" at bounding box center [1020, 344] width 49 height 18
